Goal: Ask a question

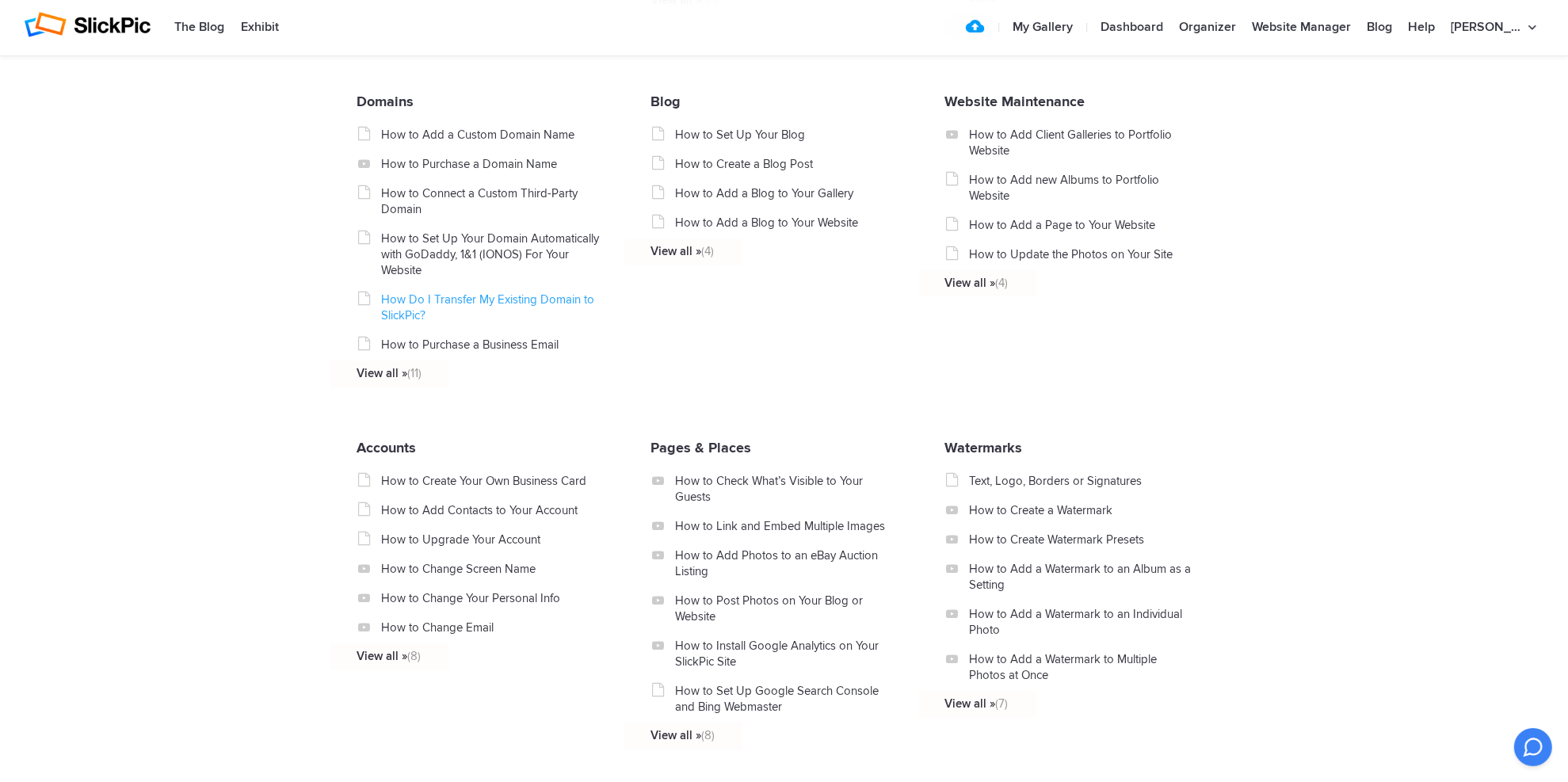
scroll to position [970, 0]
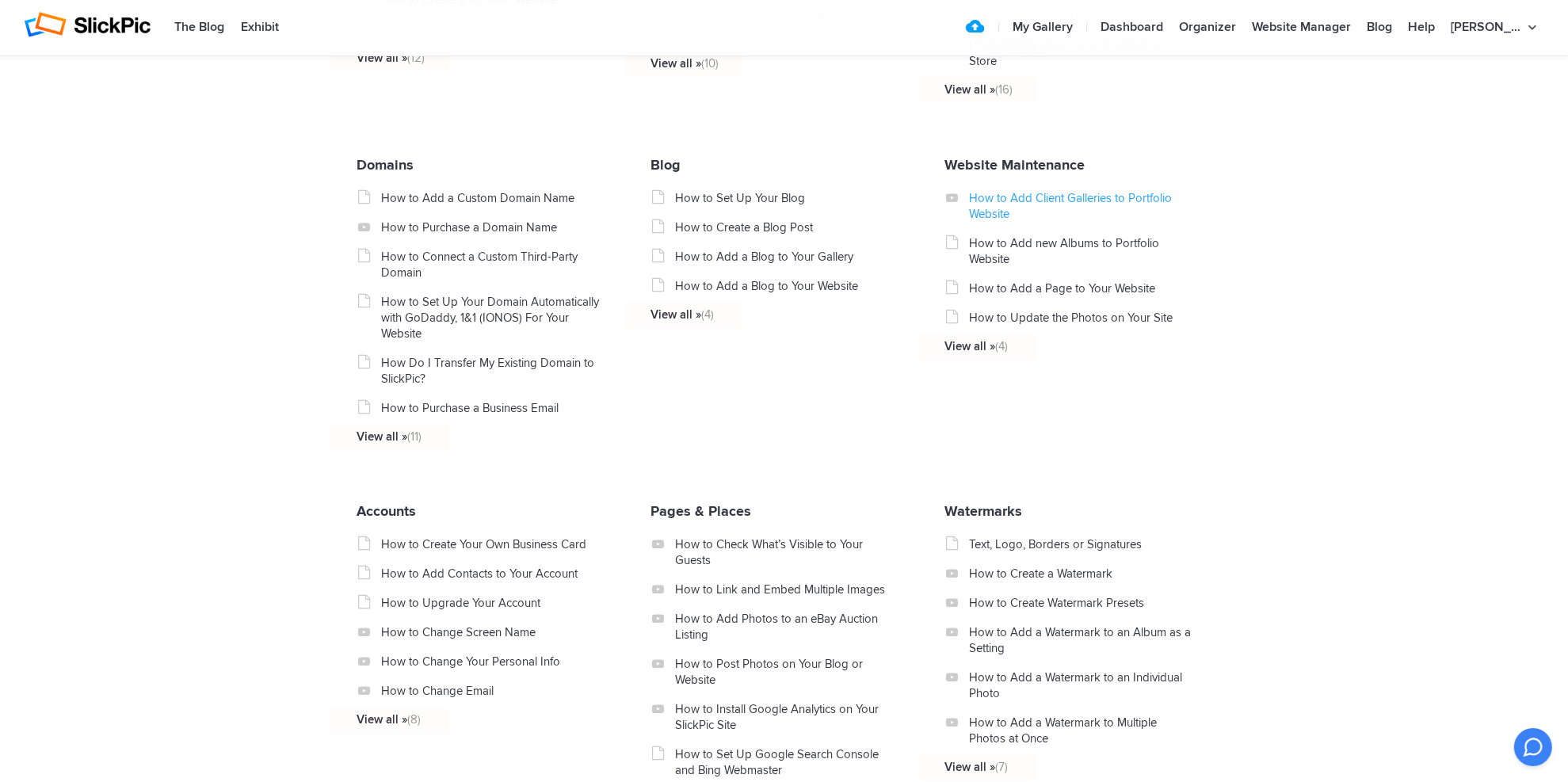
click at [1007, 197] on link "How to Add Client Galleries to Portfolio Website" at bounding box center [1081, 206] width 224 height 32
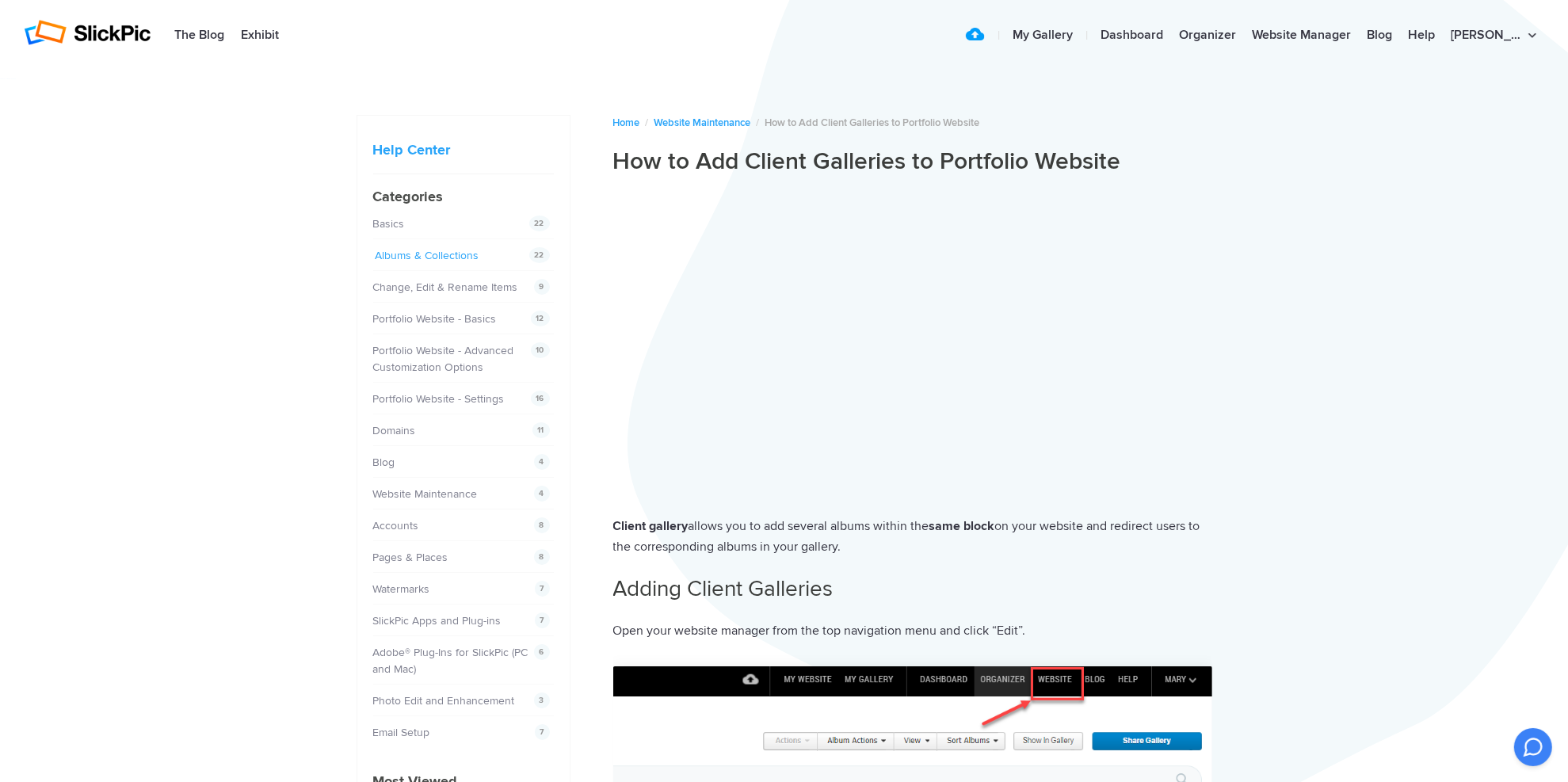
click at [447, 252] on link "Albums & Collections" at bounding box center [427, 256] width 104 height 14
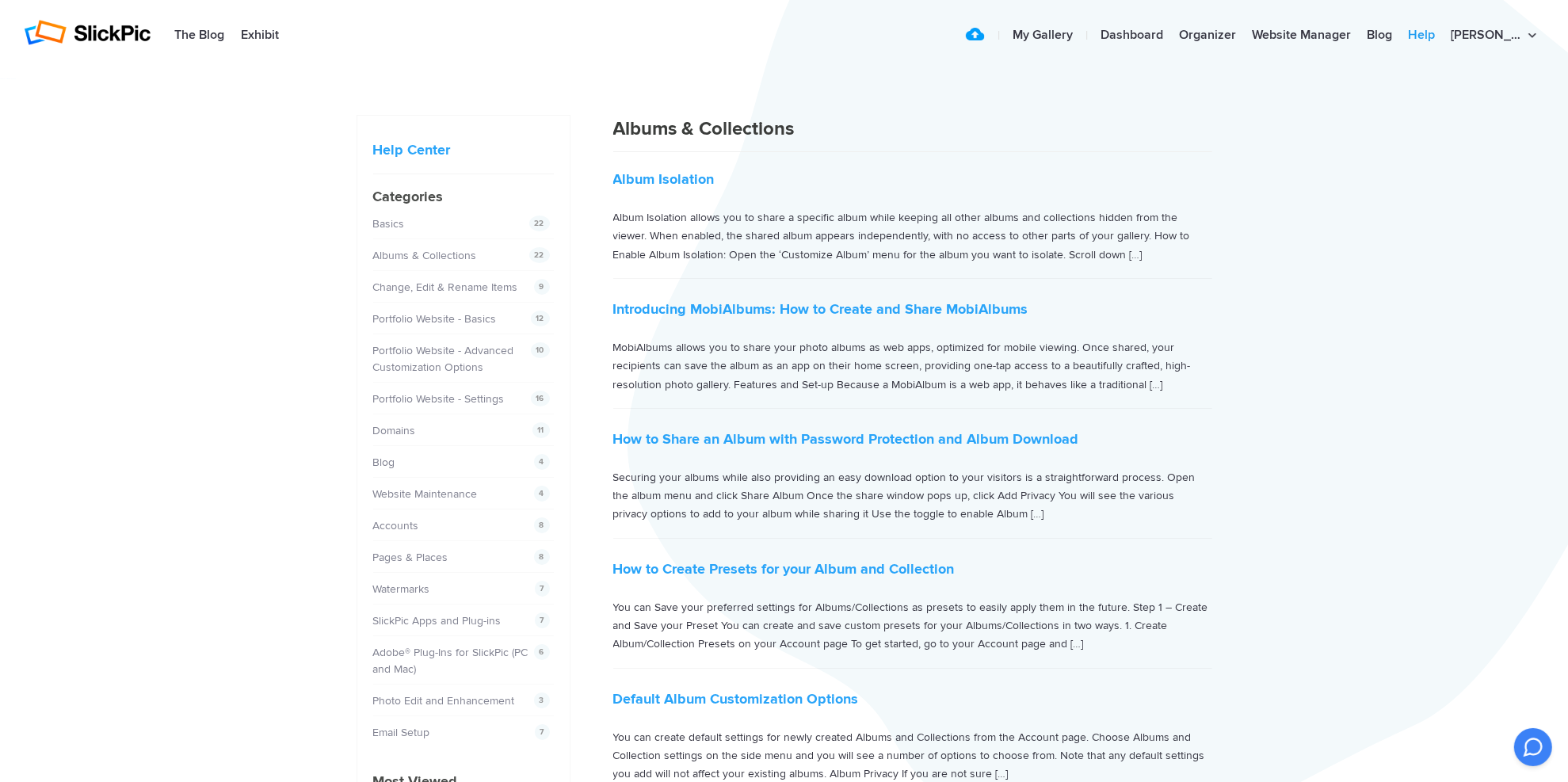
click at [1443, 32] on link "Help" at bounding box center [1421, 35] width 42 height 32
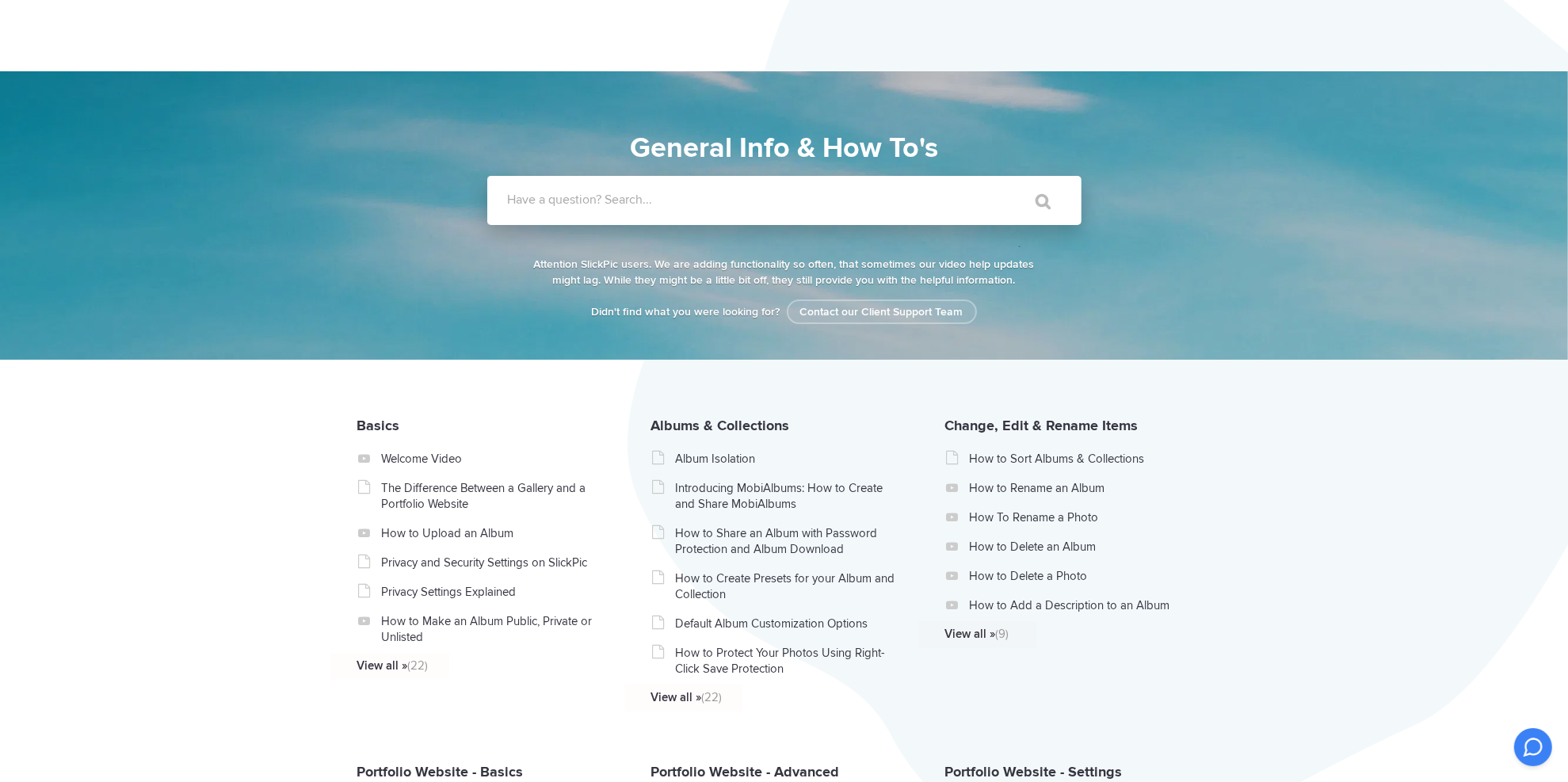
click at [668, 205] on label "Have a question? Search..." at bounding box center [805, 200] width 594 height 16
click at [668, 205] on input "Have a question? Search..." at bounding box center [752, 200] width 529 height 49
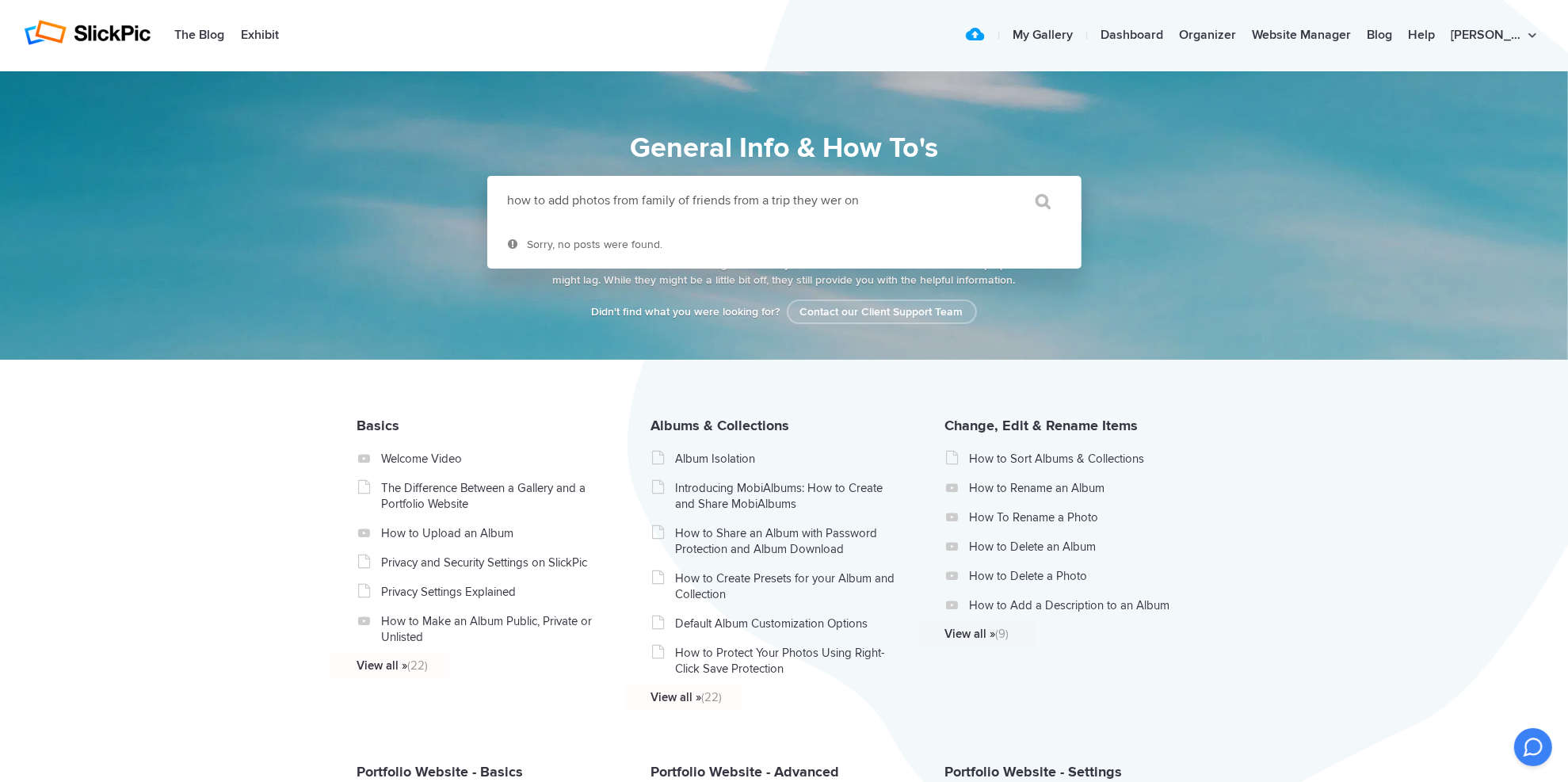
drag, startPoint x: 862, startPoint y: 203, endPoint x: 732, endPoint y: 210, distance: 130.2
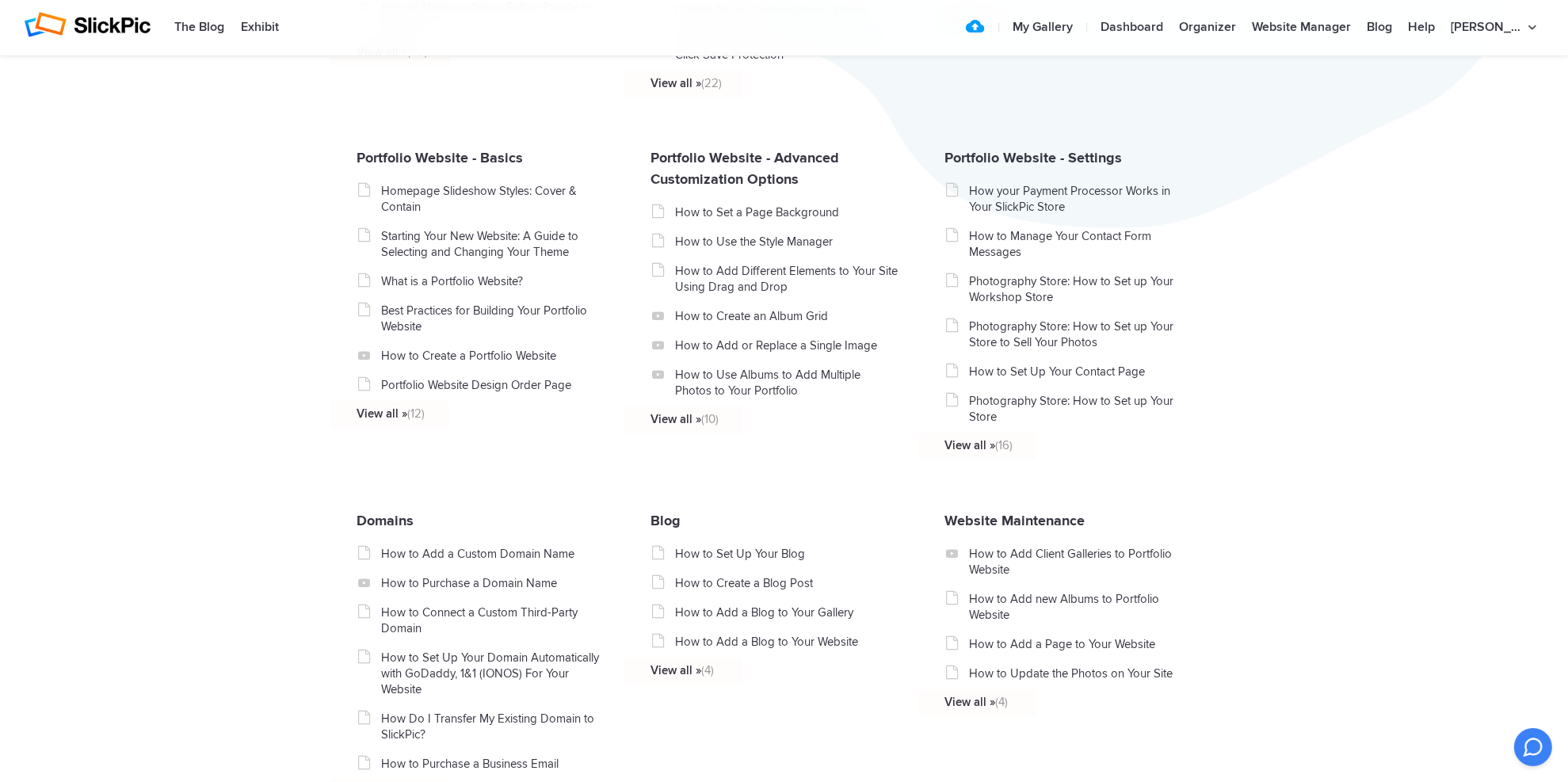
scroll to position [571, 0]
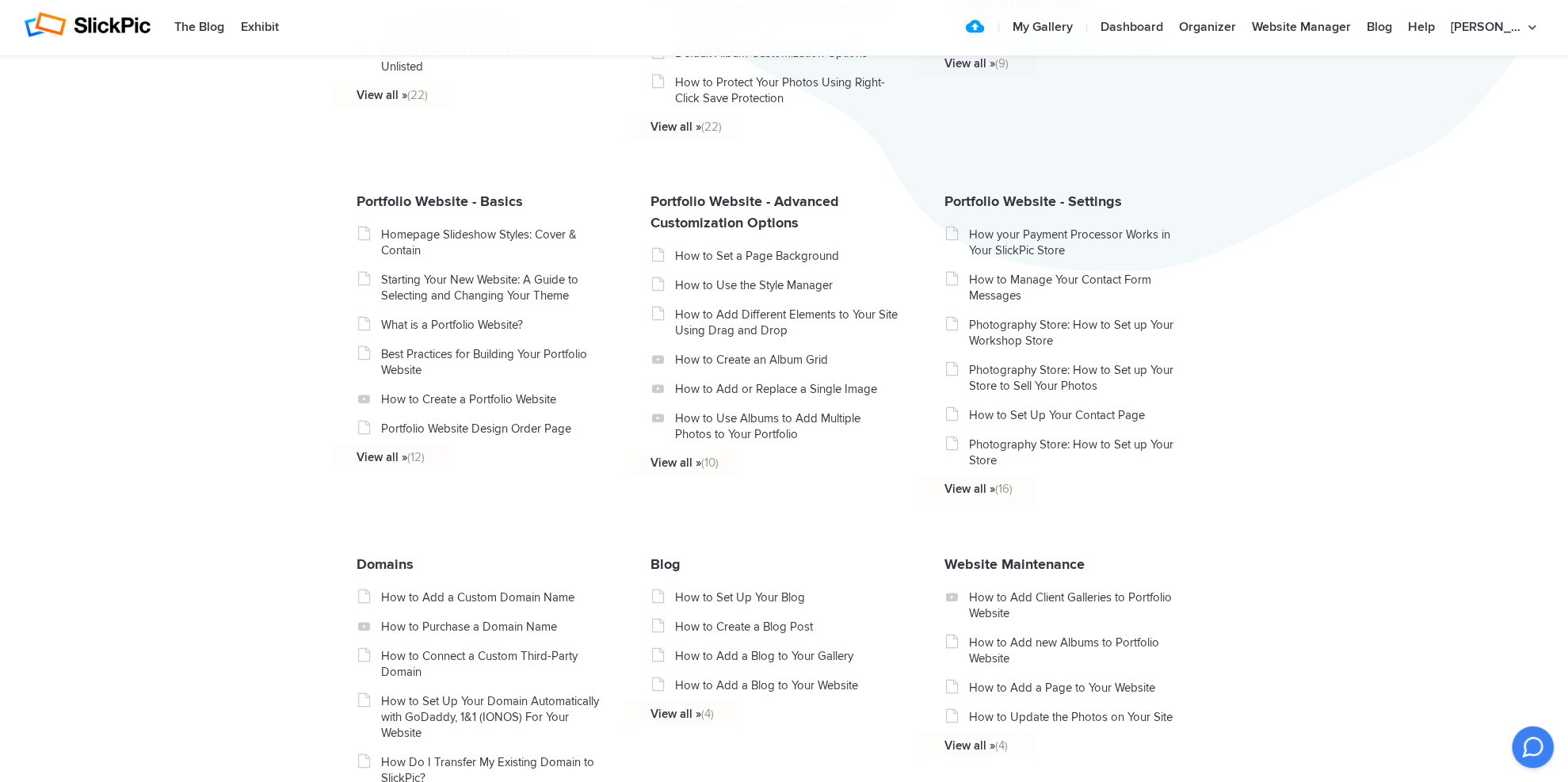
type input "how to add photos from family of friends"
click at [1534, 745] on icon at bounding box center [1533, 747] width 19 height 19
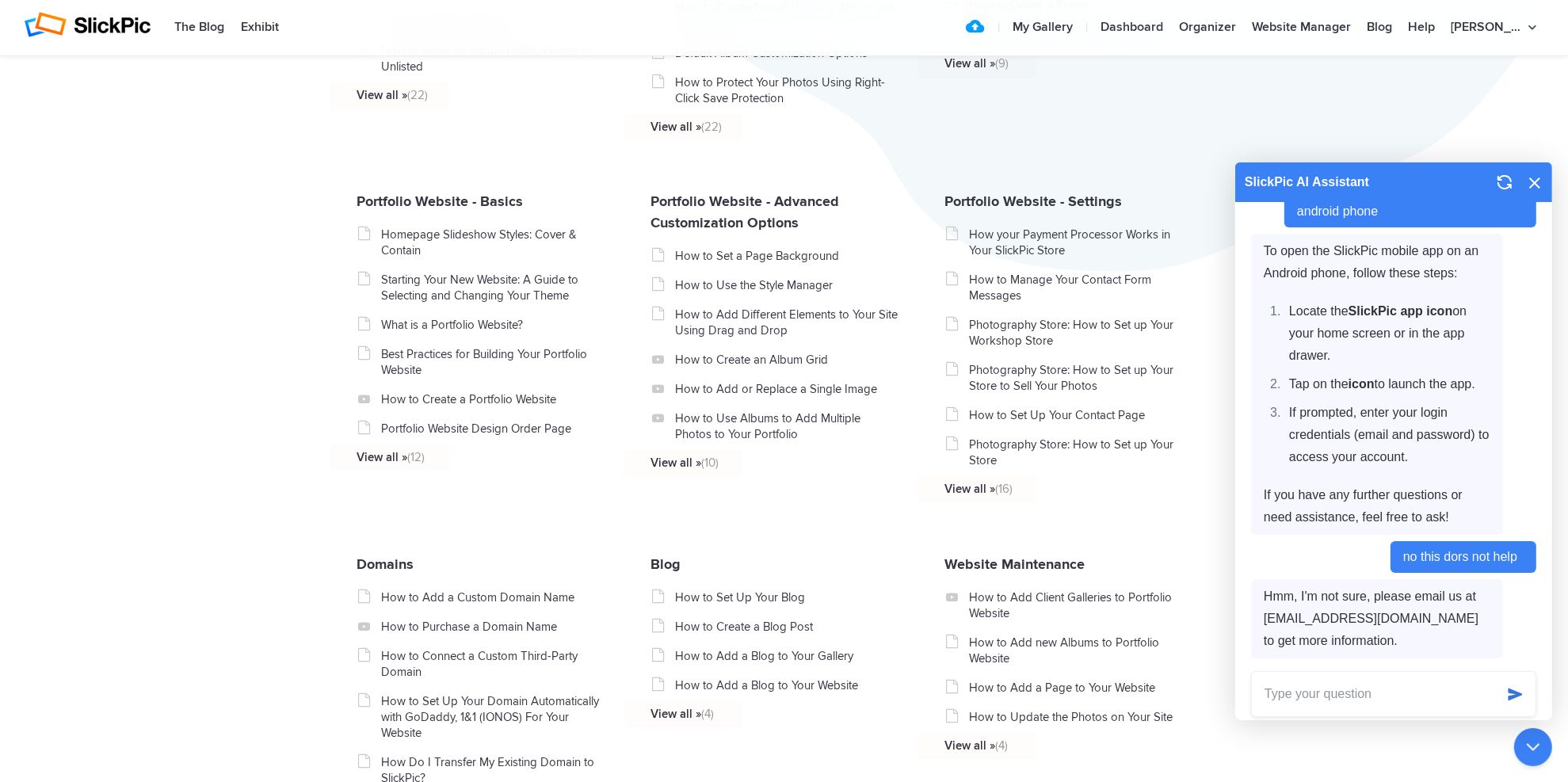
scroll to position [2358, 0]
drag, startPoint x: 1265, startPoint y: 621, endPoint x: 1391, endPoint y: 612, distance: 126.3
click at [1391, 612] on span "Hmm, I'm not sure, please email us at theteam@slickpic.com to get more informat…" at bounding box center [1377, 619] width 252 height 79
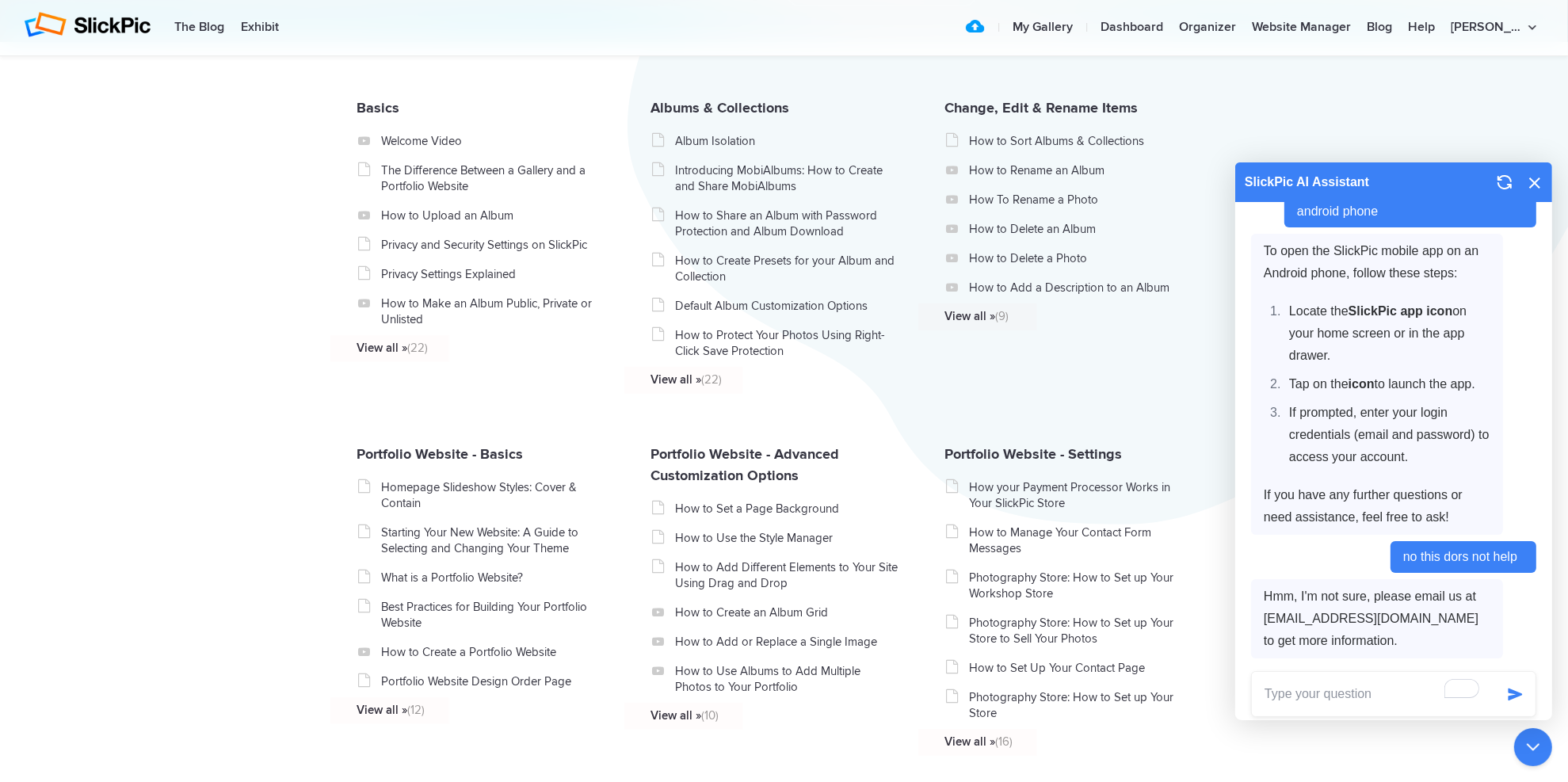
scroll to position [317, 0]
